Goal: Task Accomplishment & Management: Use online tool/utility

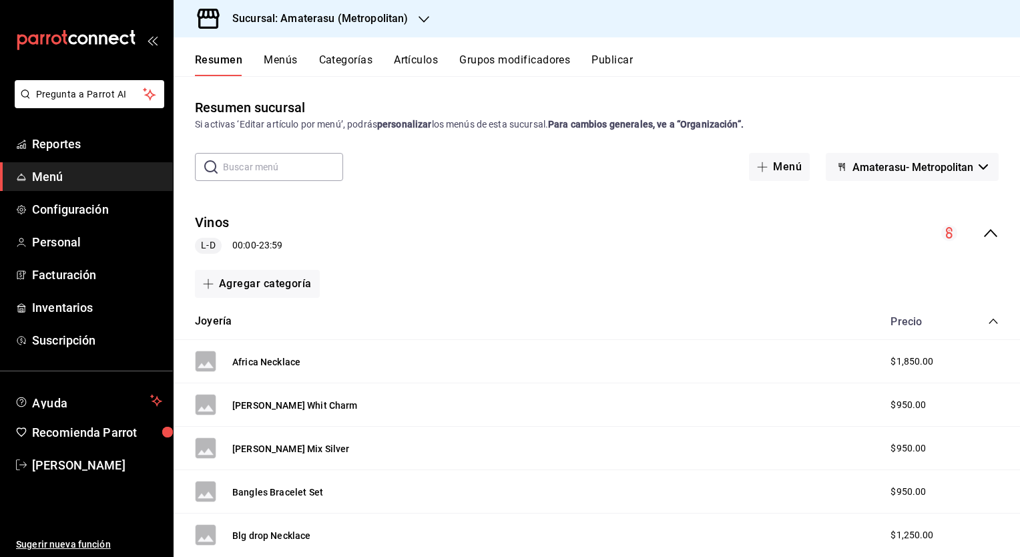
click at [307, 15] on h3 "Sucursal: Amaterasu (Metropolitan)" at bounding box center [315, 19] width 186 height 16
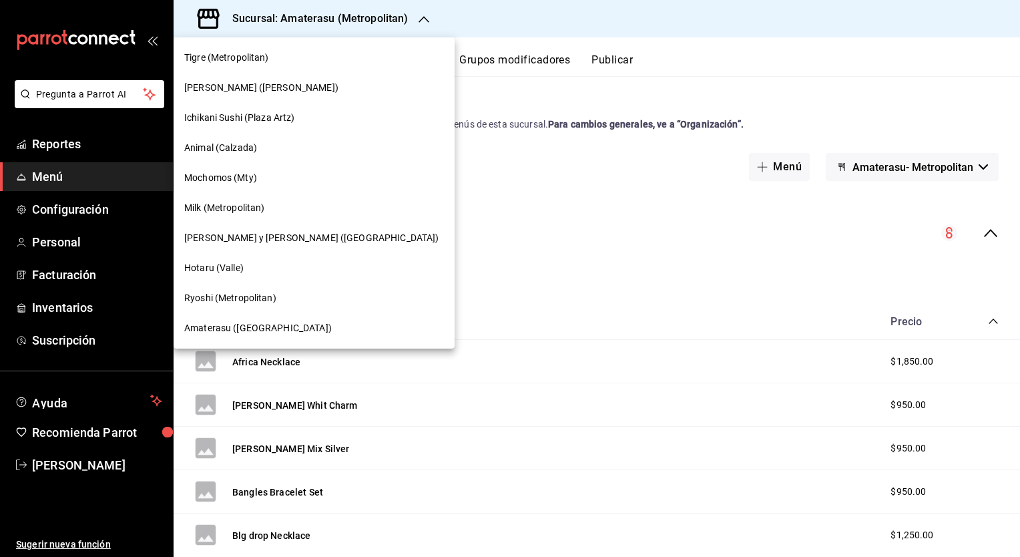
click at [203, 297] on span "Ryoshi (Metropolitan)" at bounding box center [230, 298] width 92 height 14
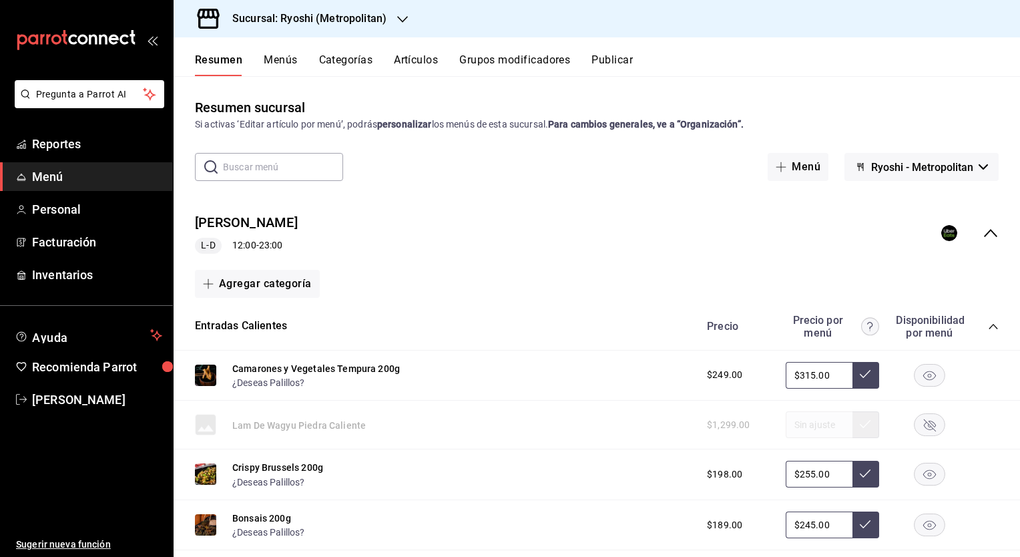
drag, startPoint x: 57, startPoint y: 172, endPoint x: 334, endPoint y: 89, distance: 289.7
click at [57, 172] on span "Menú" at bounding box center [97, 177] width 130 height 18
click at [409, 49] on div "Resumen Menús Categorías Artículos Grupos modificadores Publicar" at bounding box center [597, 56] width 846 height 39
click at [407, 62] on button "Artículos" at bounding box center [416, 64] width 44 height 23
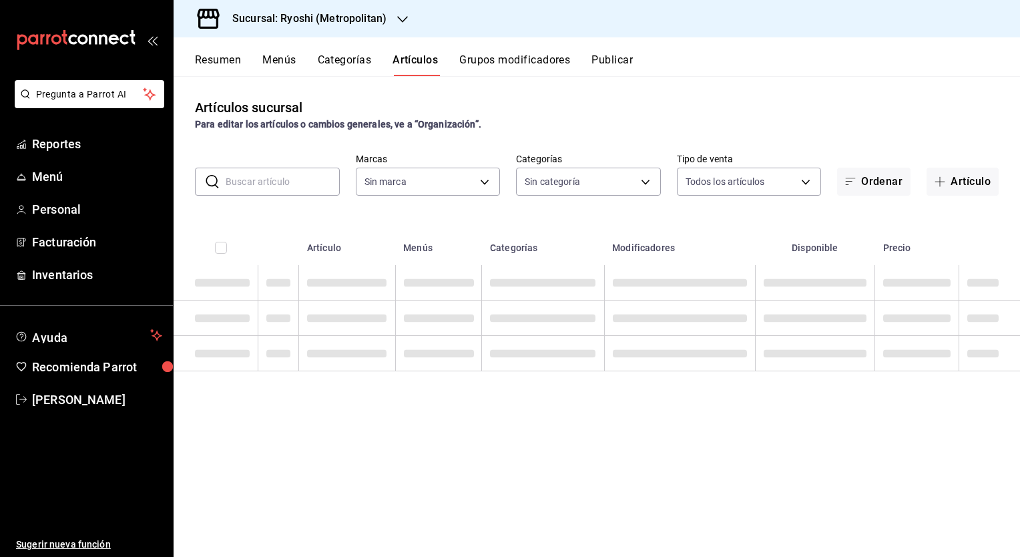
click at [246, 184] on input "text" at bounding box center [283, 181] width 114 height 27
type input "afd8f7e0-6441-4225-b079-3ecb6f1759bb,a0f13850-a6cf-4674-87cd-ec670d2b59b9"
type input "feb80afa-84ca-40b4-b595-bfbaac699c32,812aad81-9313-4289-adaa-71f0113c50cb,f2911…"
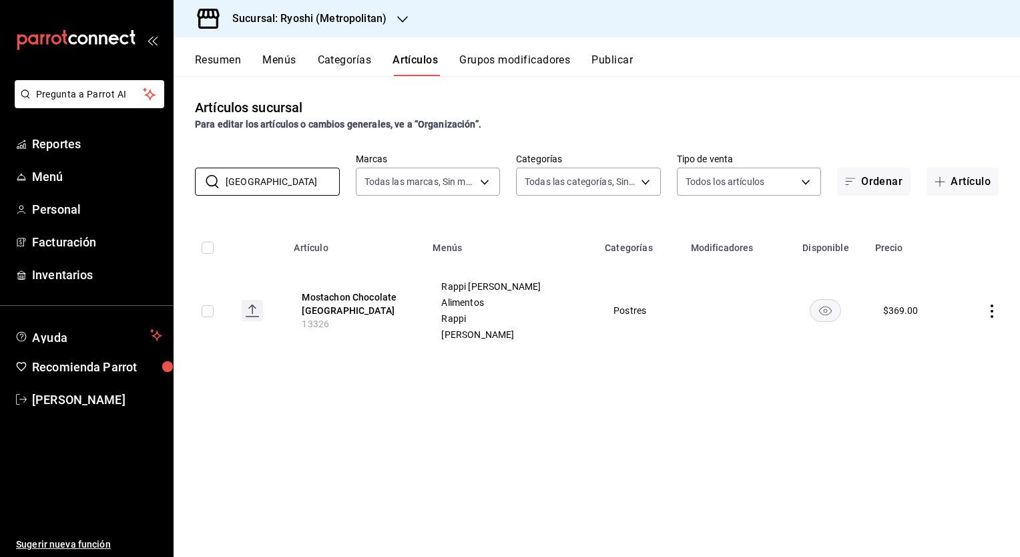
type input "[GEOGRAPHIC_DATA]"
